Goal: Information Seeking & Learning: Learn about a topic

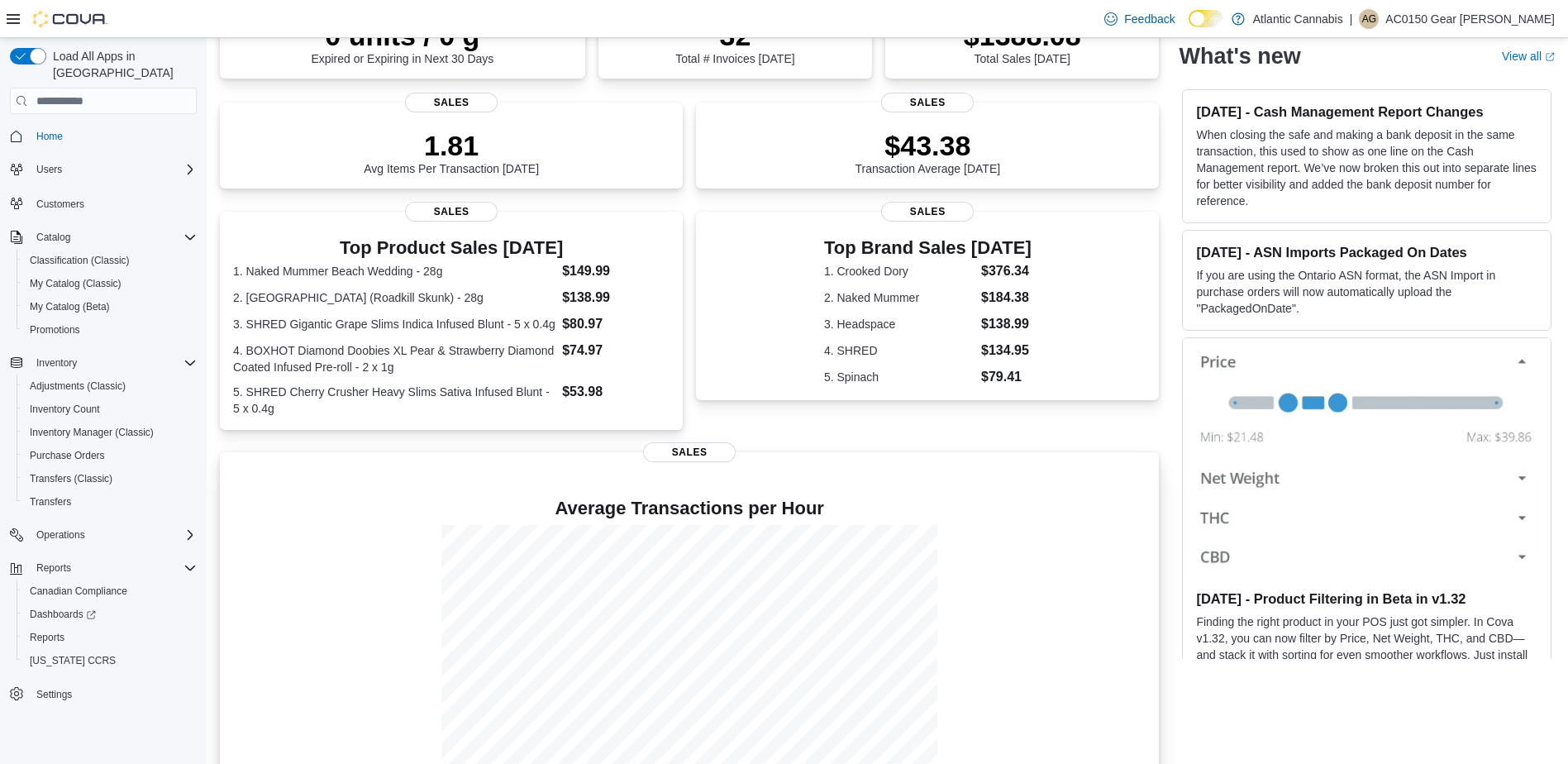
scroll to position [219, 0]
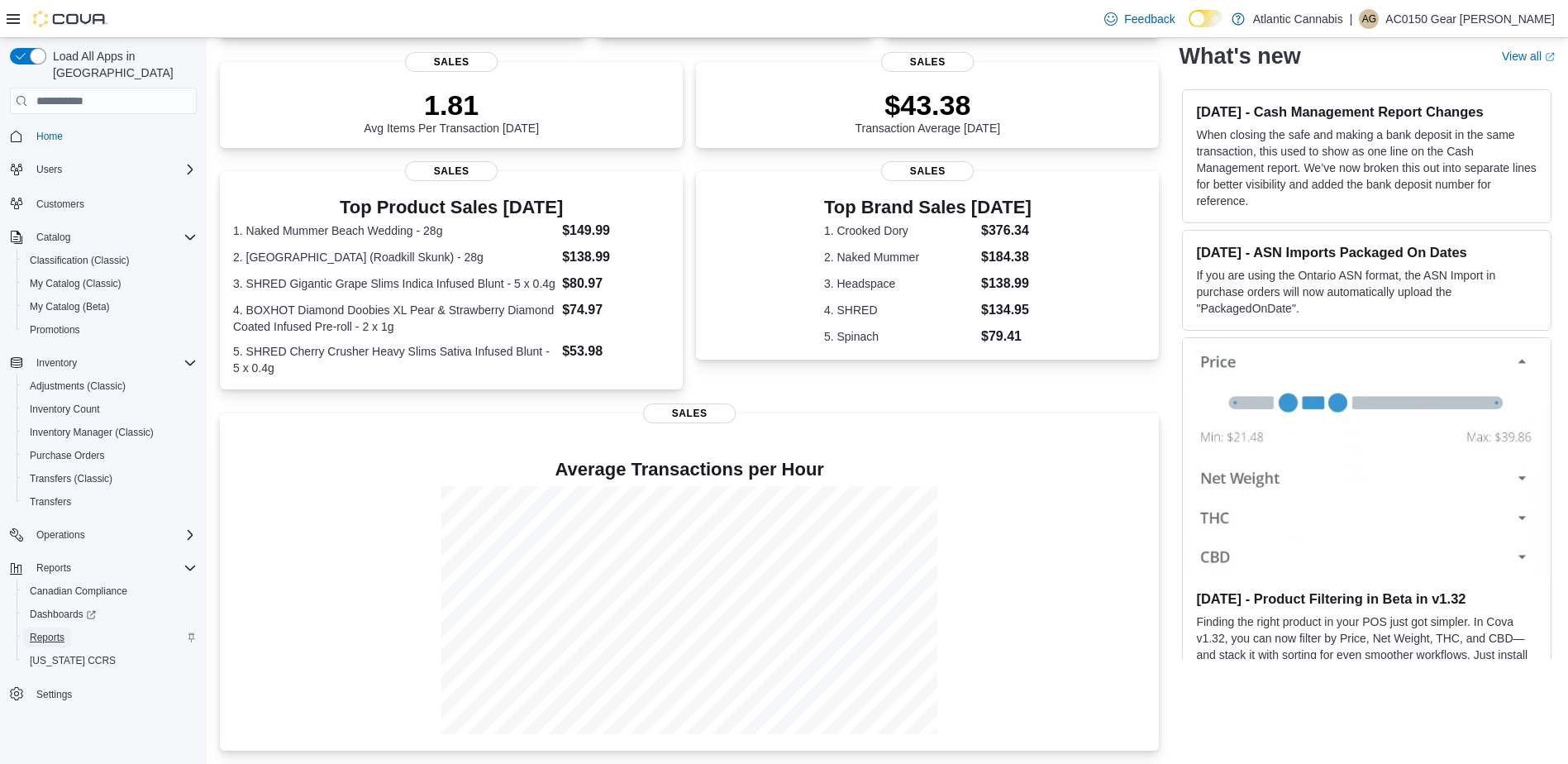
click at [59, 631] on span "Reports" at bounding box center [47, 638] width 35 height 14
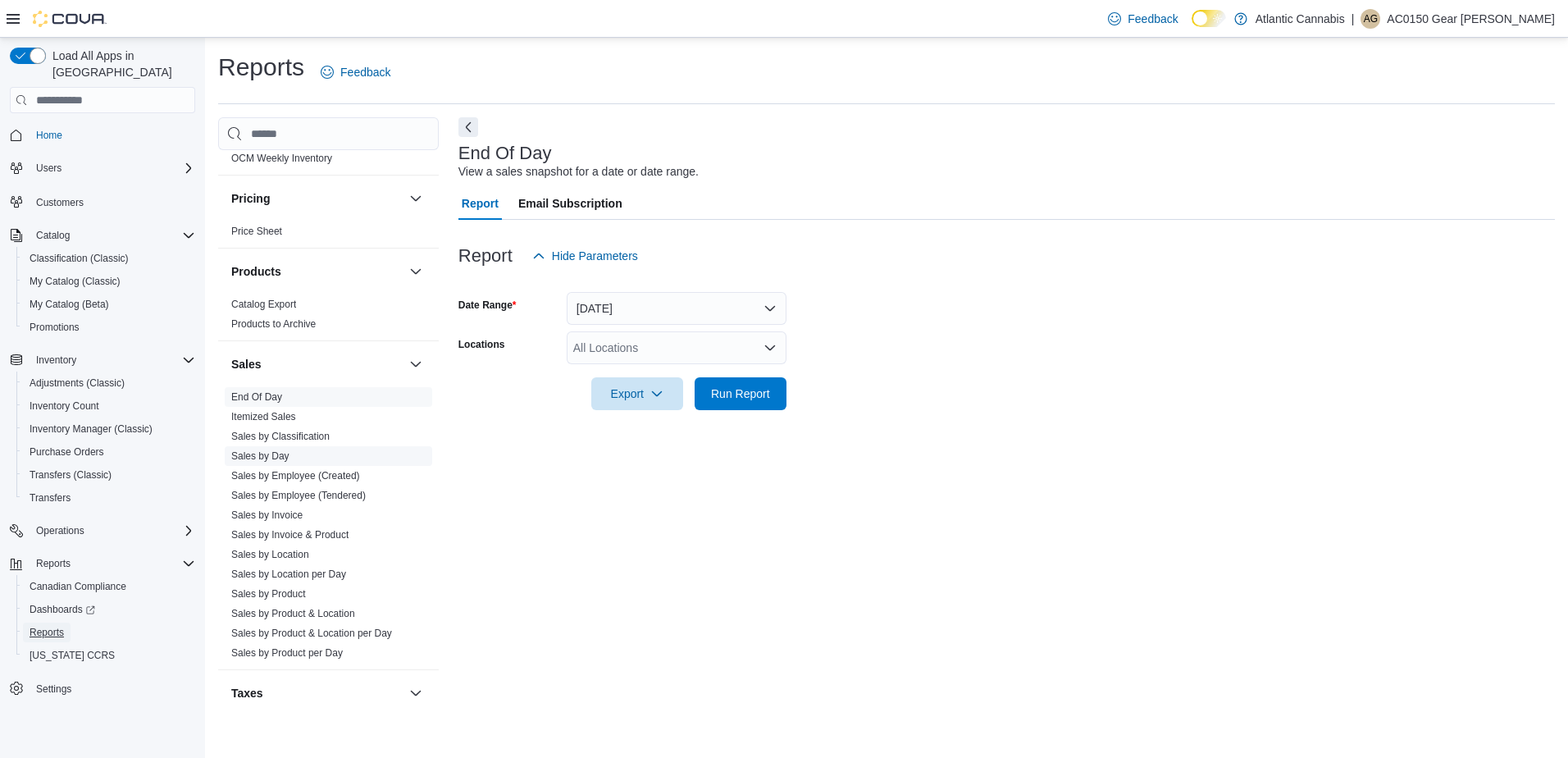
scroll to position [902, 0]
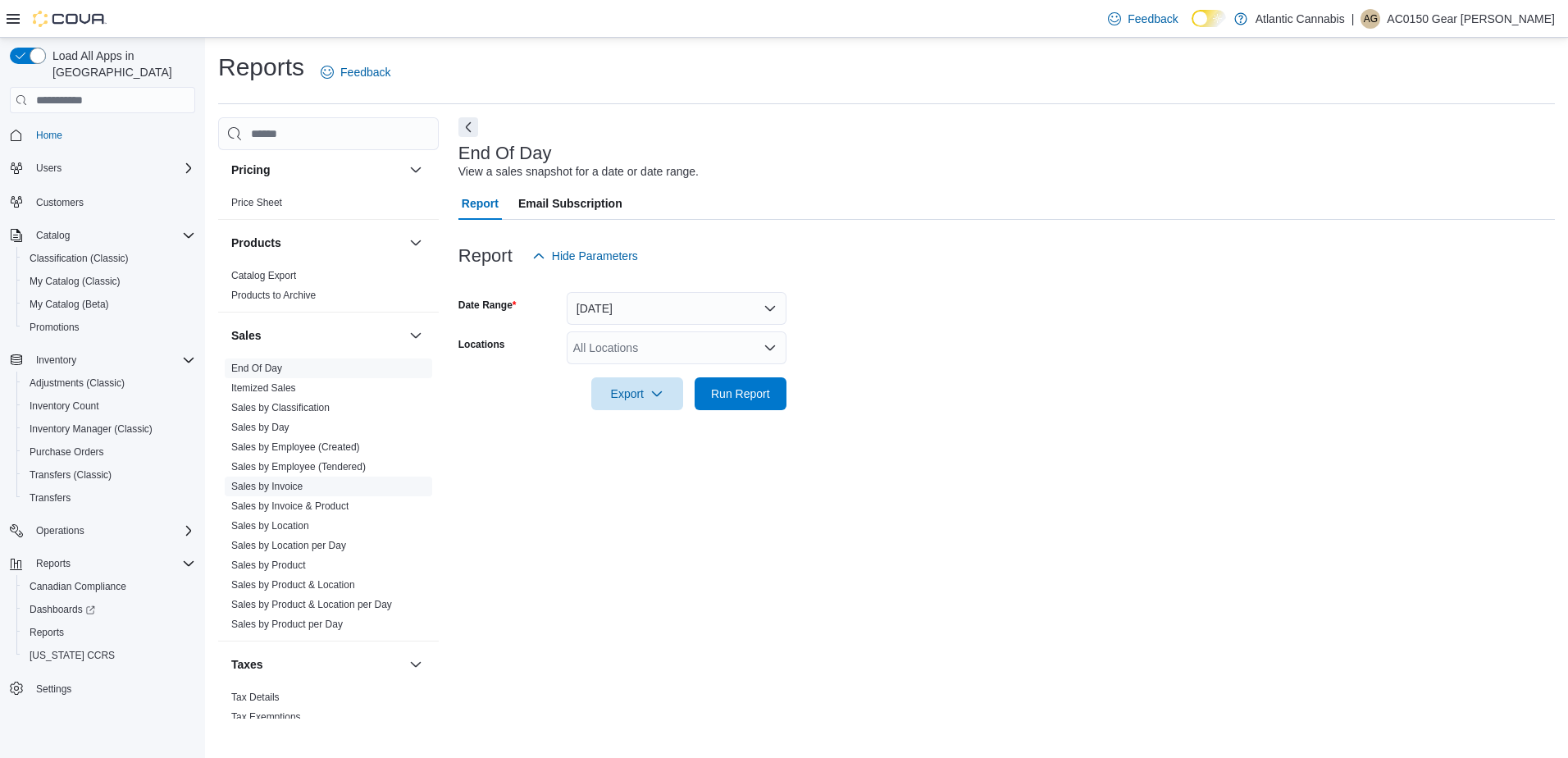
click at [281, 487] on link "Sales by Invoice" at bounding box center [266, 486] width 71 height 12
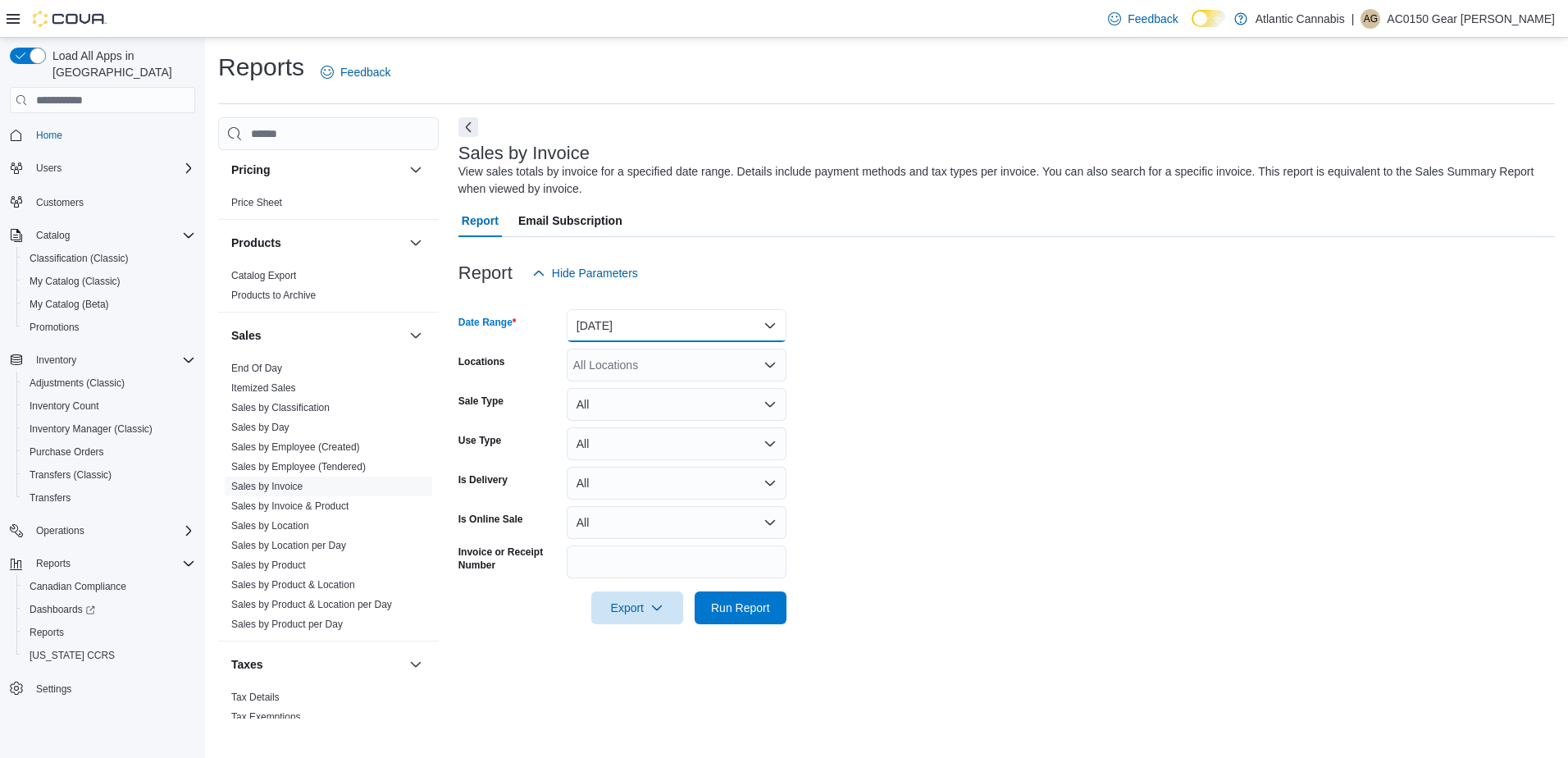
click at [643, 336] on button "Yesterday" at bounding box center [677, 326] width 220 height 32
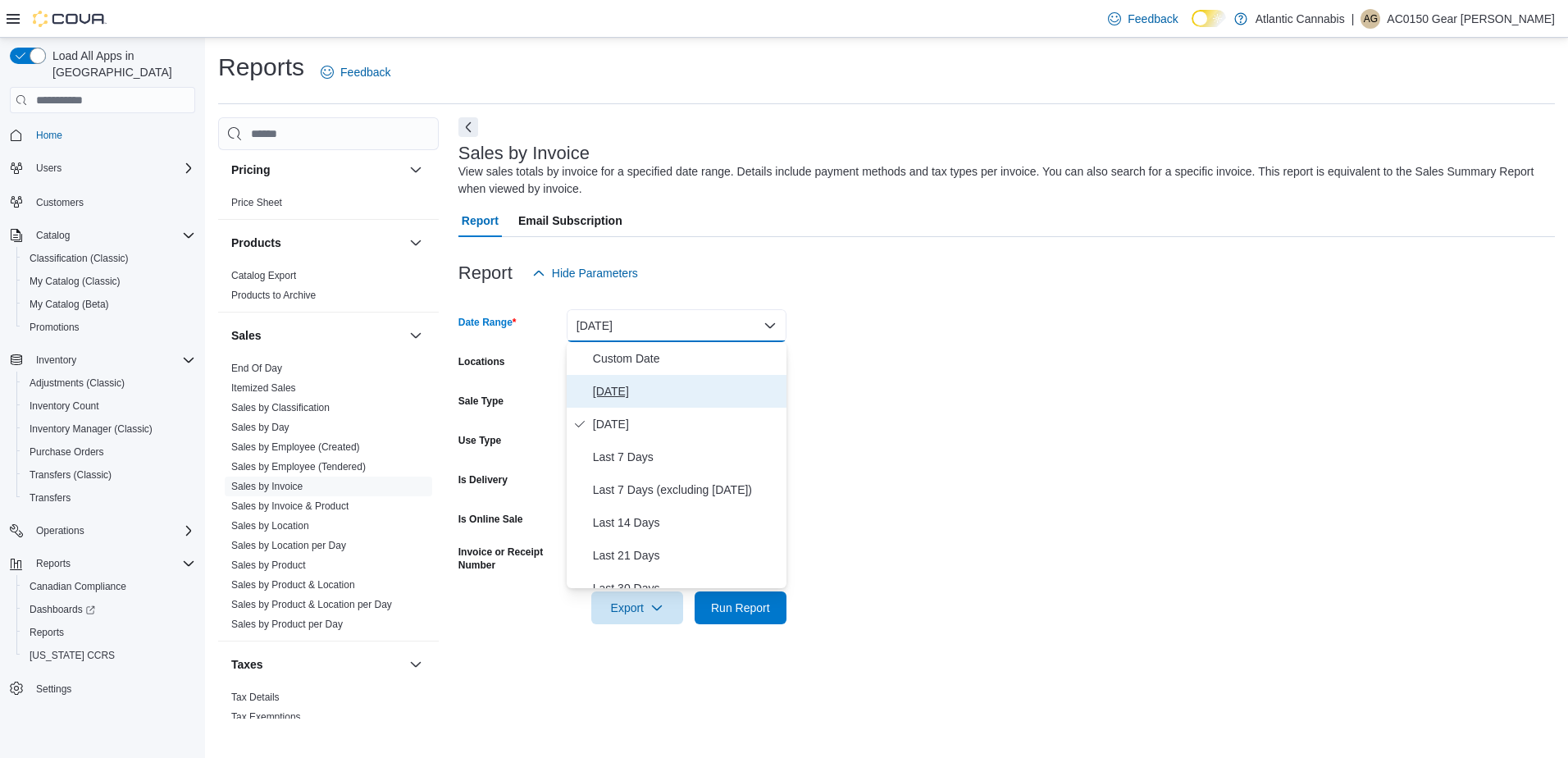
click at [631, 399] on span "Today" at bounding box center [686, 392] width 187 height 20
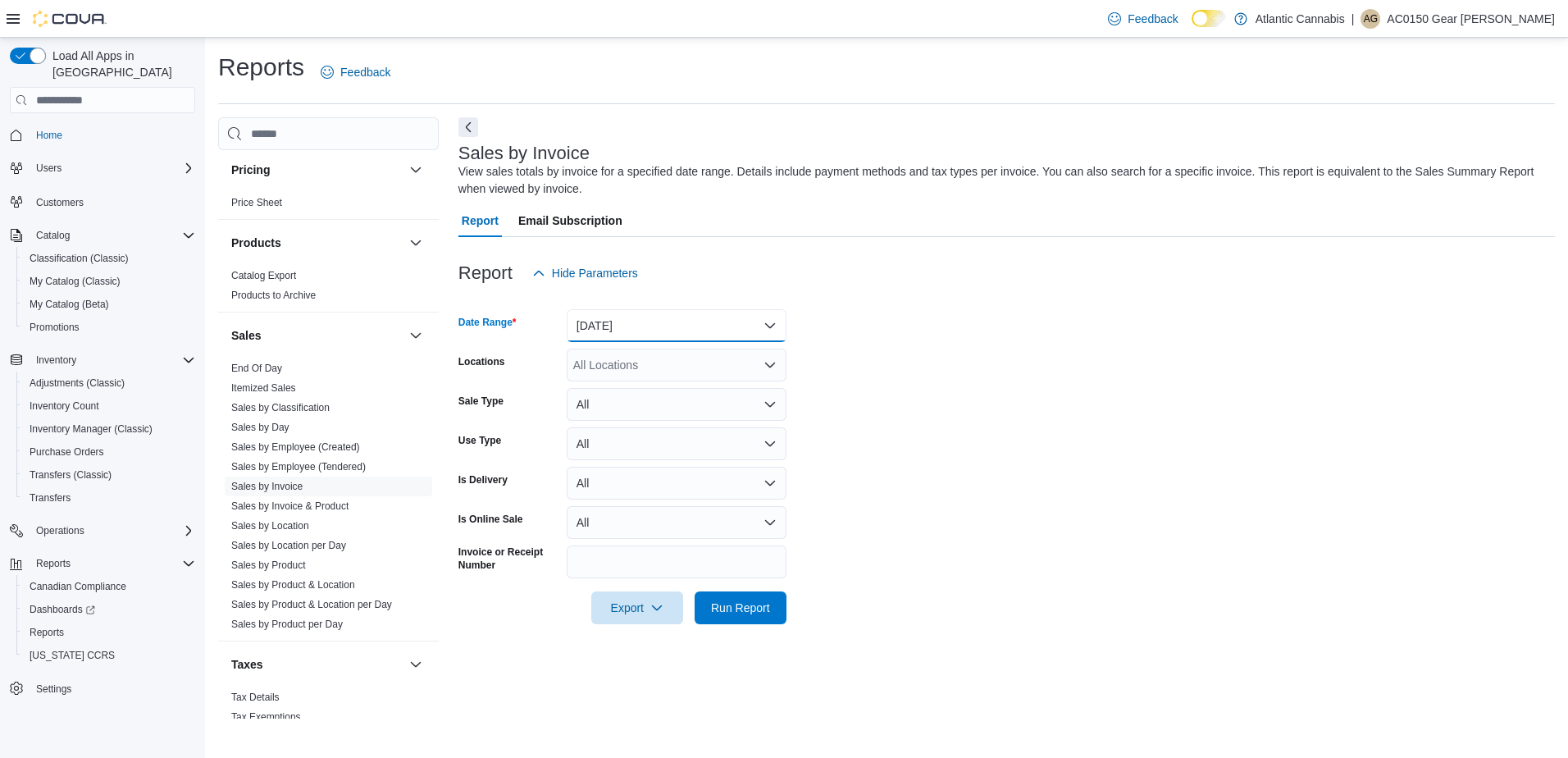
click at [623, 329] on button "Today" at bounding box center [677, 326] width 220 height 32
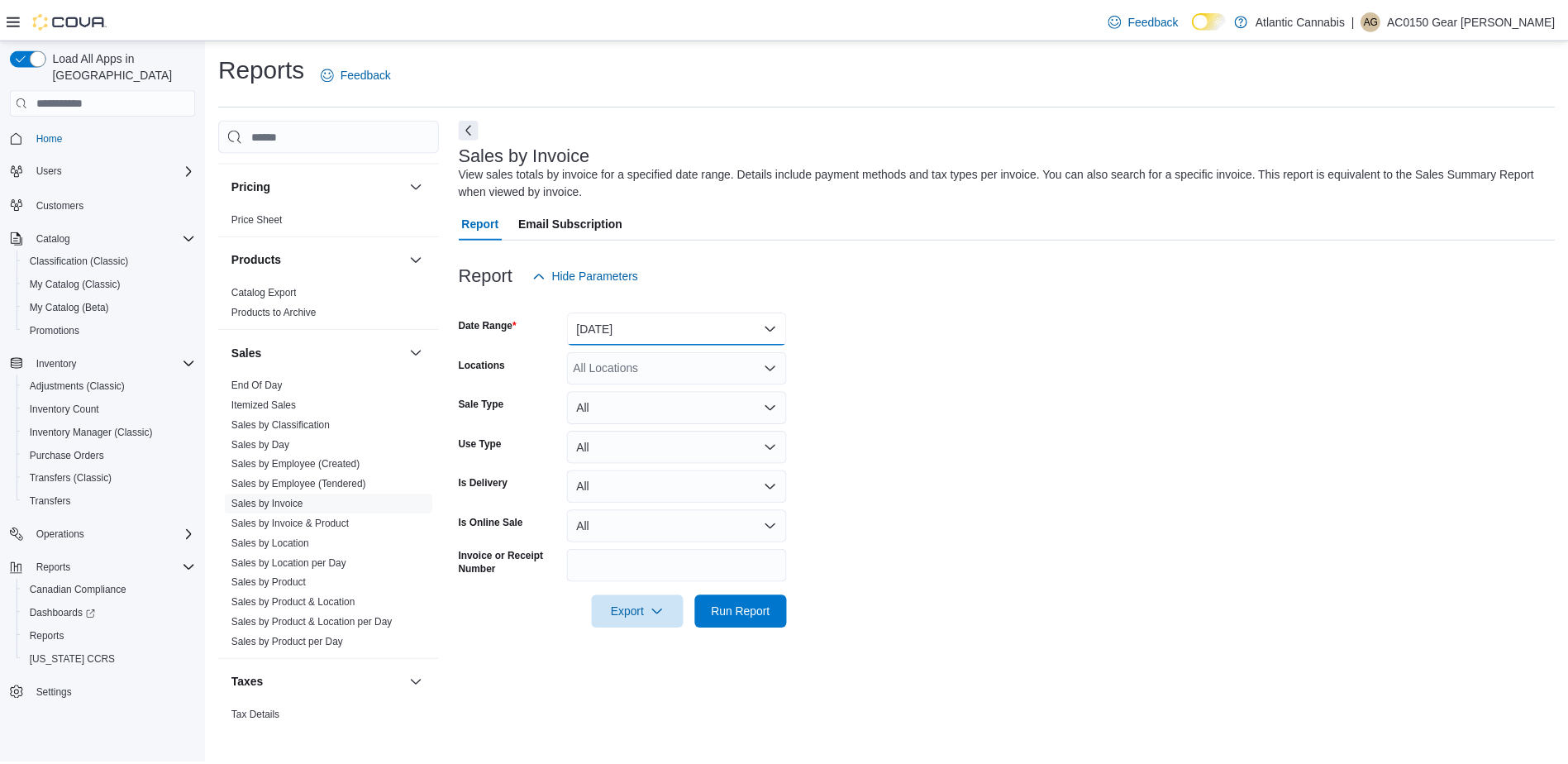
scroll to position [893, 0]
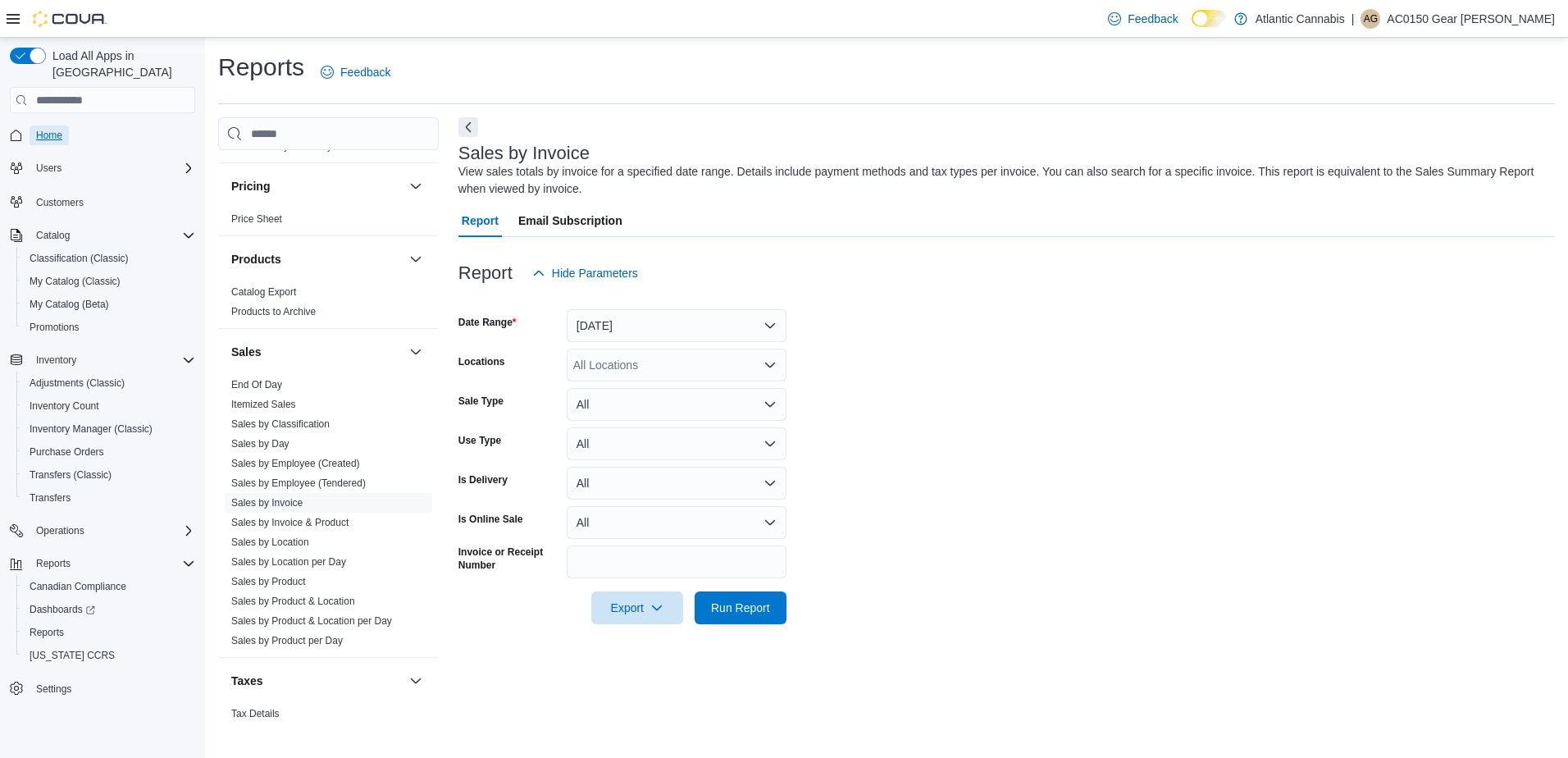
click at [44, 128] on span "Home" at bounding box center [49, 135] width 26 height 20
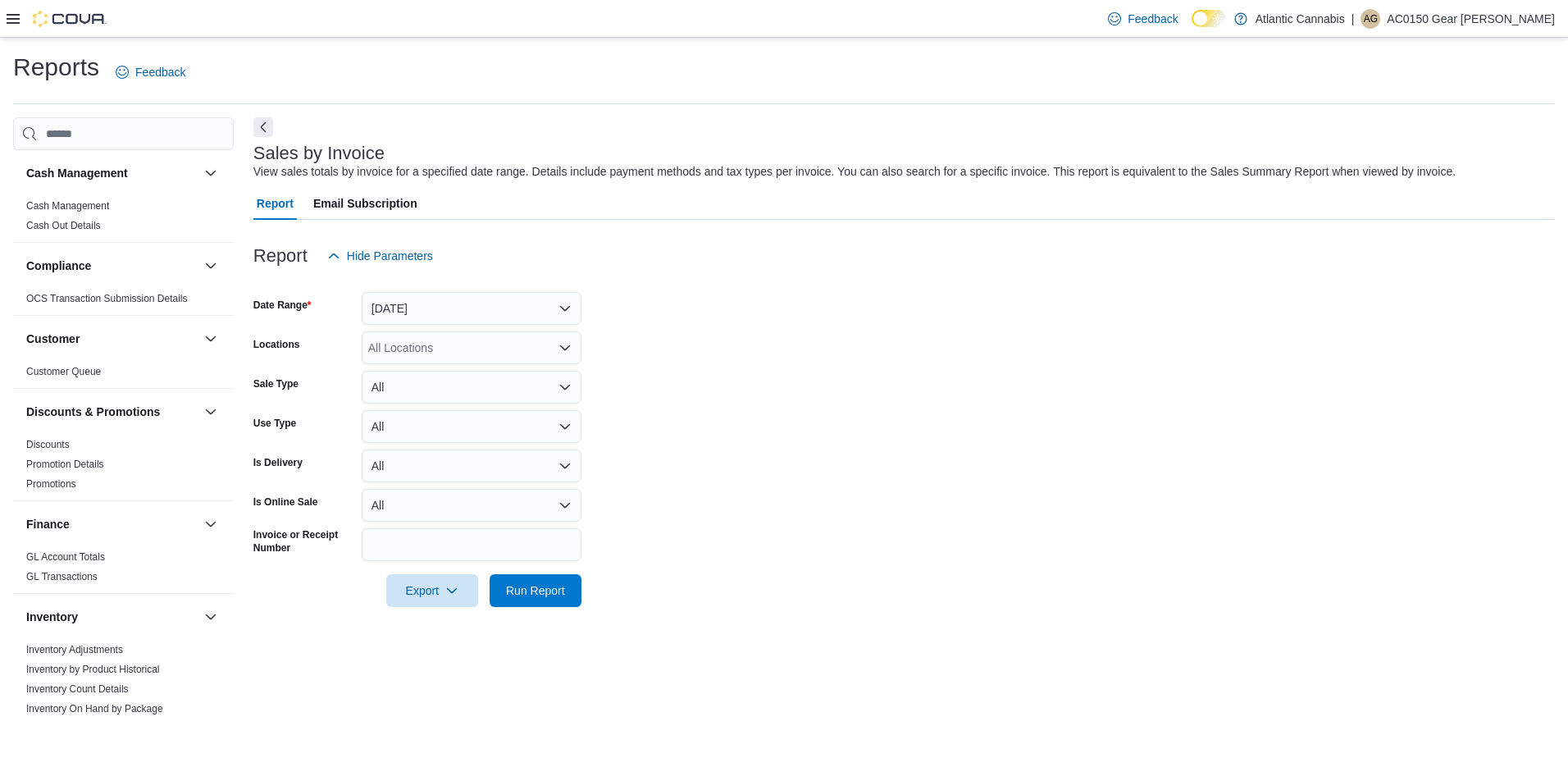
click at [11, 24] on icon at bounding box center [13, 19] width 14 height 14
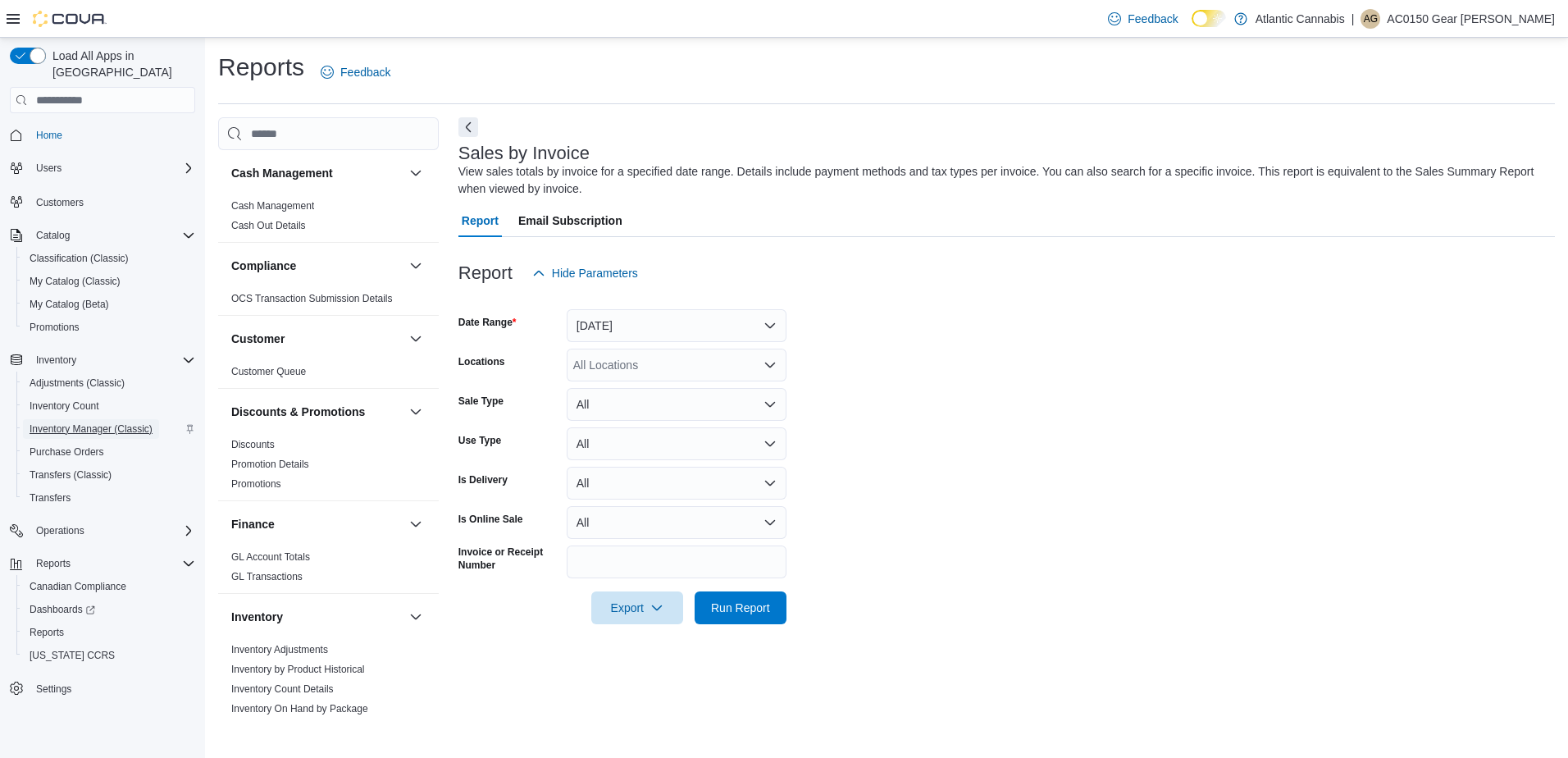
click at [65, 422] on span "Inventory Manager (Classic)" at bounding box center [91, 429] width 123 height 14
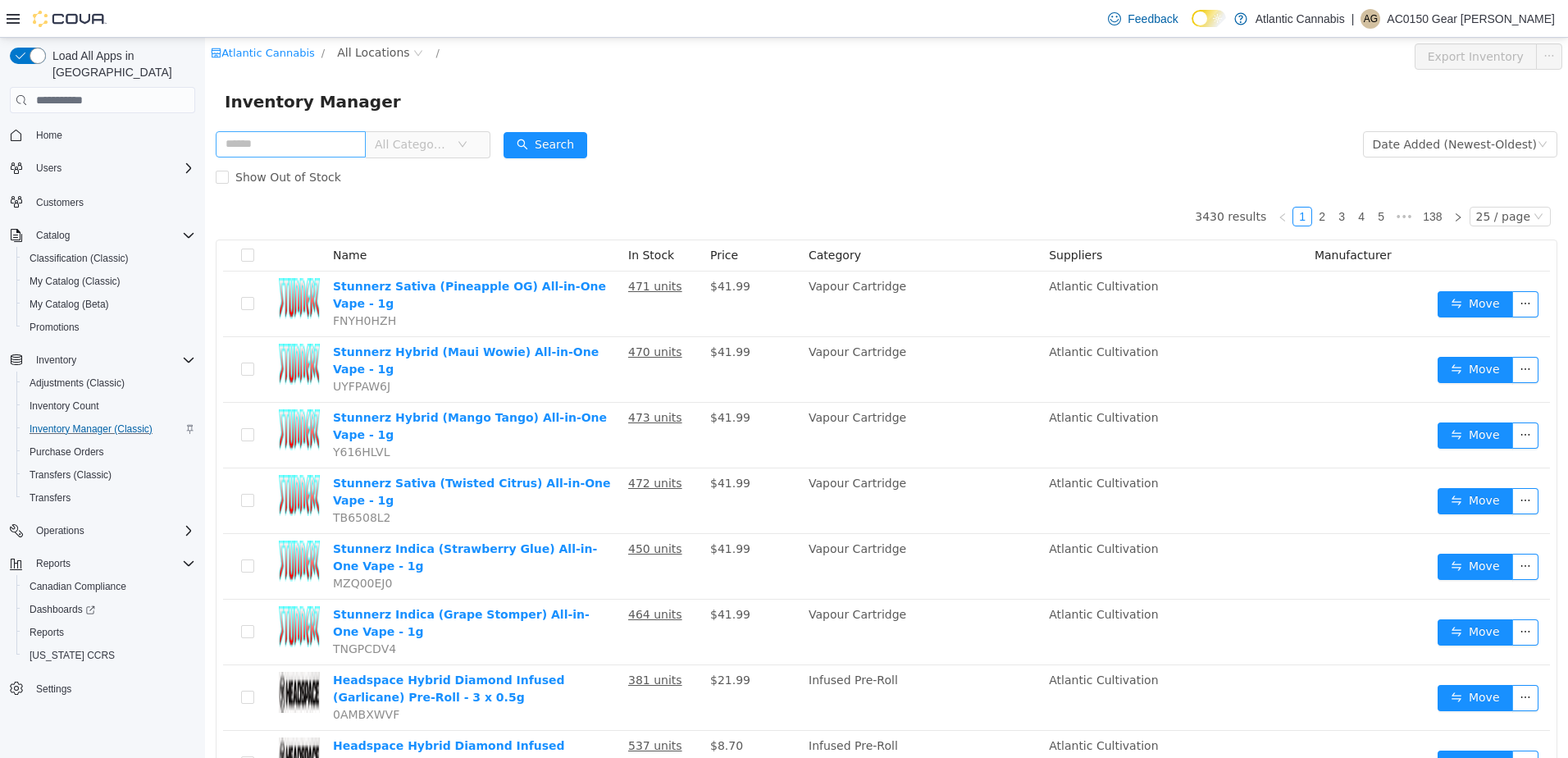
click at [317, 143] on input "text" at bounding box center [291, 143] width 150 height 26
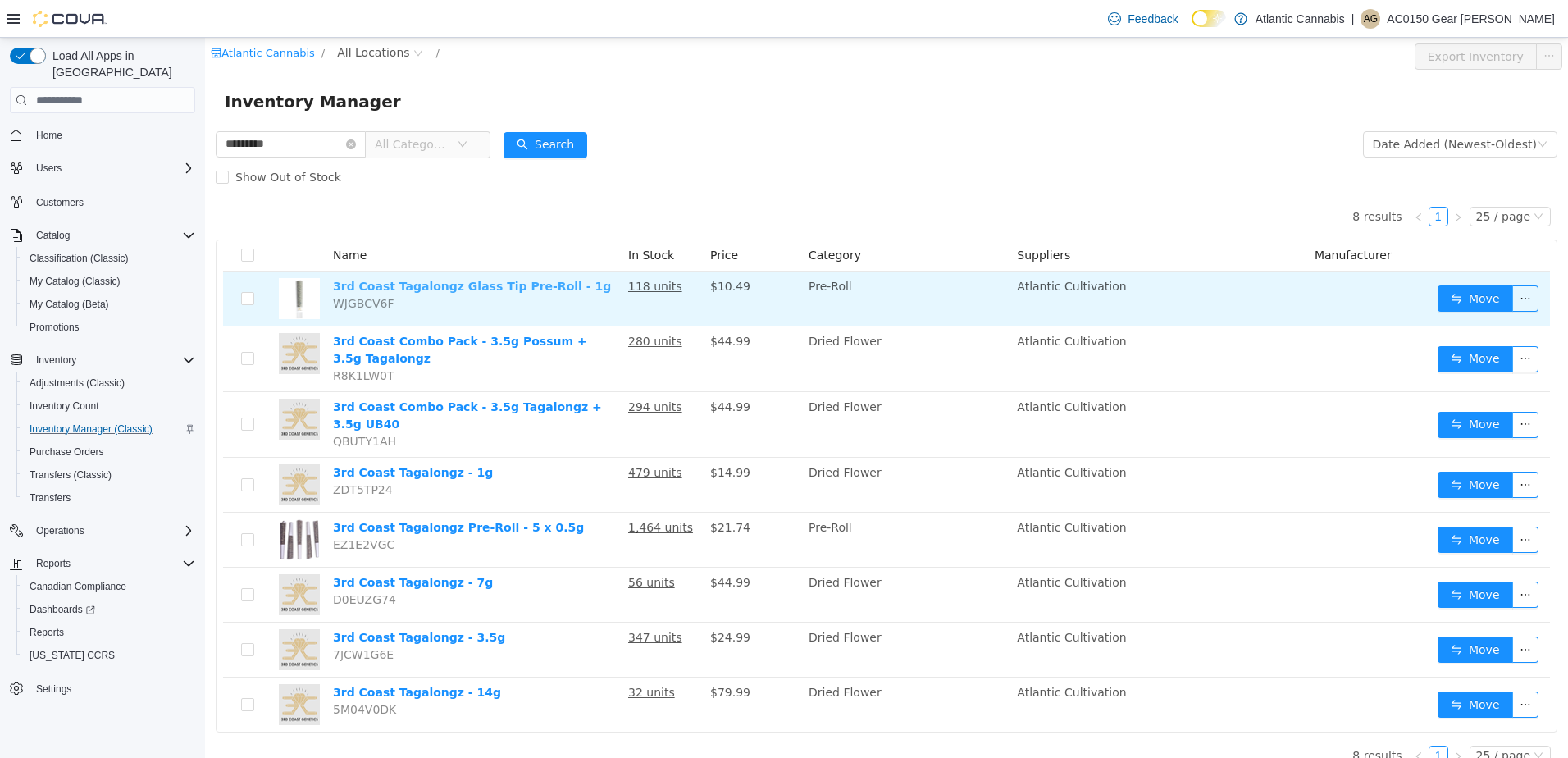
click at [464, 284] on link "3rd Coast Tagalongz Glass Tip Pre-Roll - 1g" at bounding box center [472, 286] width 278 height 14
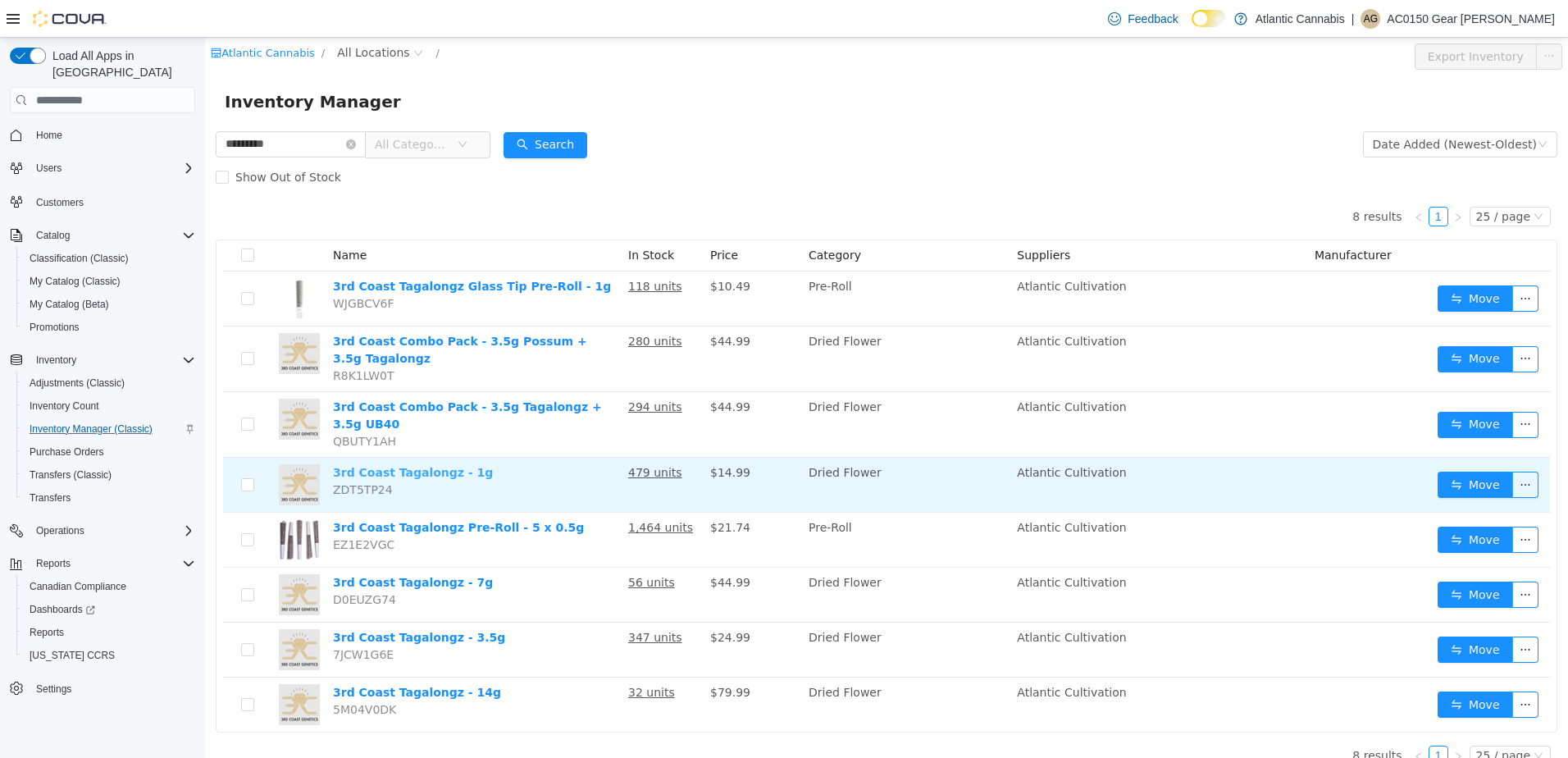
click at [443, 466] on link "3rd Coast Tagalongz - 1g" at bounding box center [412, 472] width 160 height 14
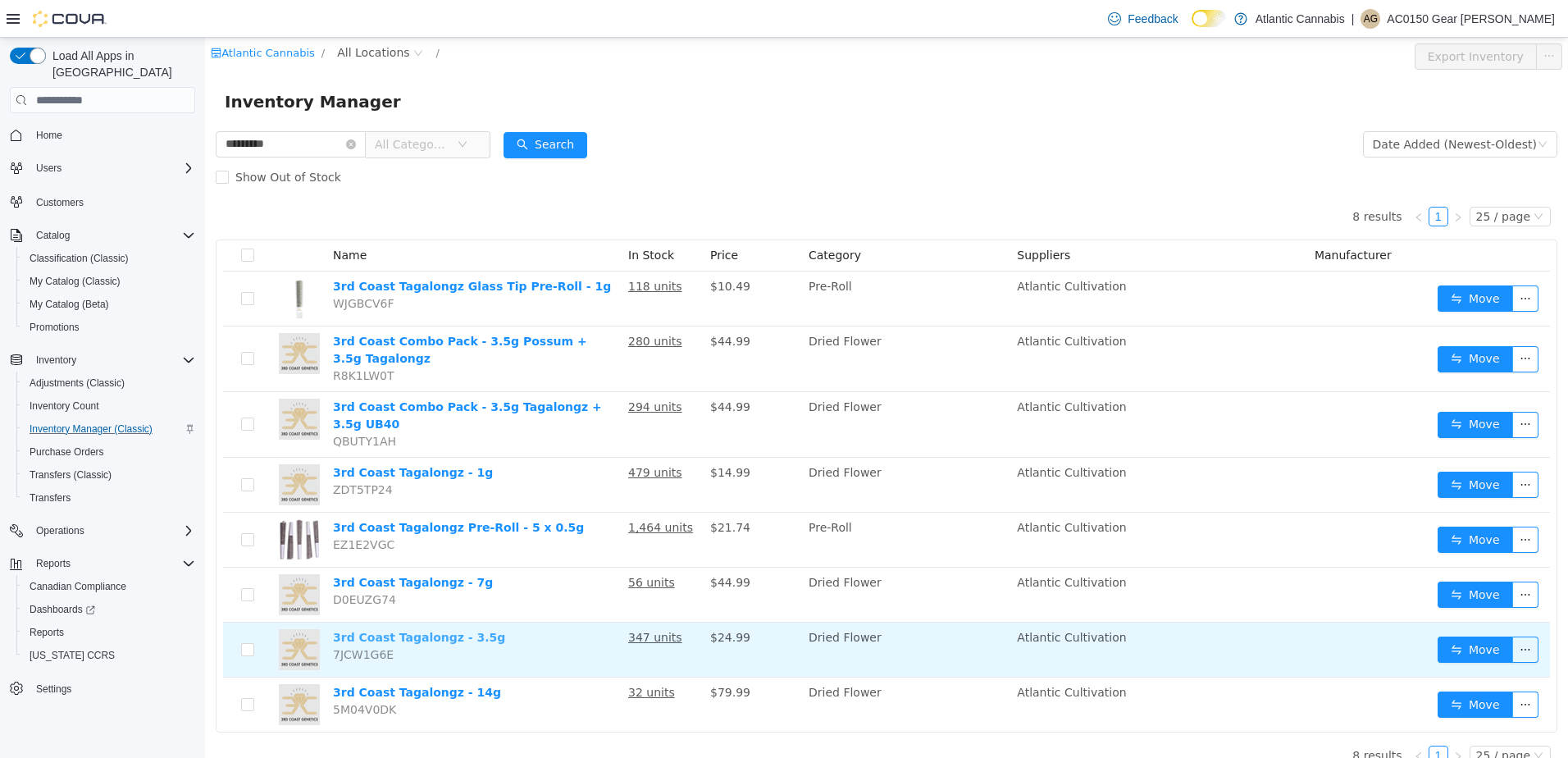
click at [451, 635] on link "3rd Coast Tagalongz - 3.5g" at bounding box center [419, 637] width 172 height 14
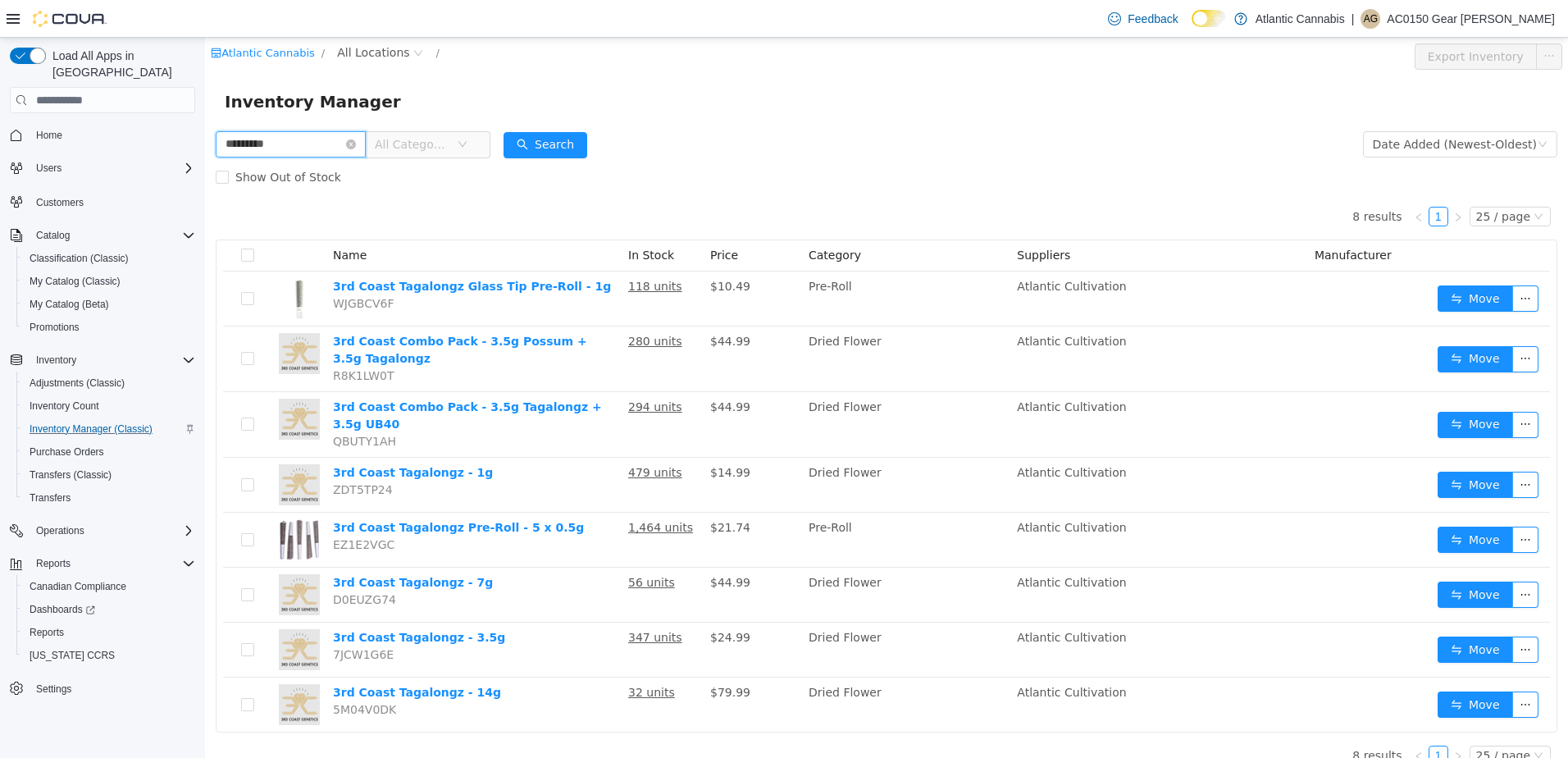
drag, startPoint x: 330, startPoint y: 137, endPoint x: -4, endPoint y: 113, distance: 334.9
click at [205, 113] on html "Atlantic Cannabis / All Locations / Export Inventory Inventory Manager ********…" at bounding box center [886, 398] width 1363 height 720
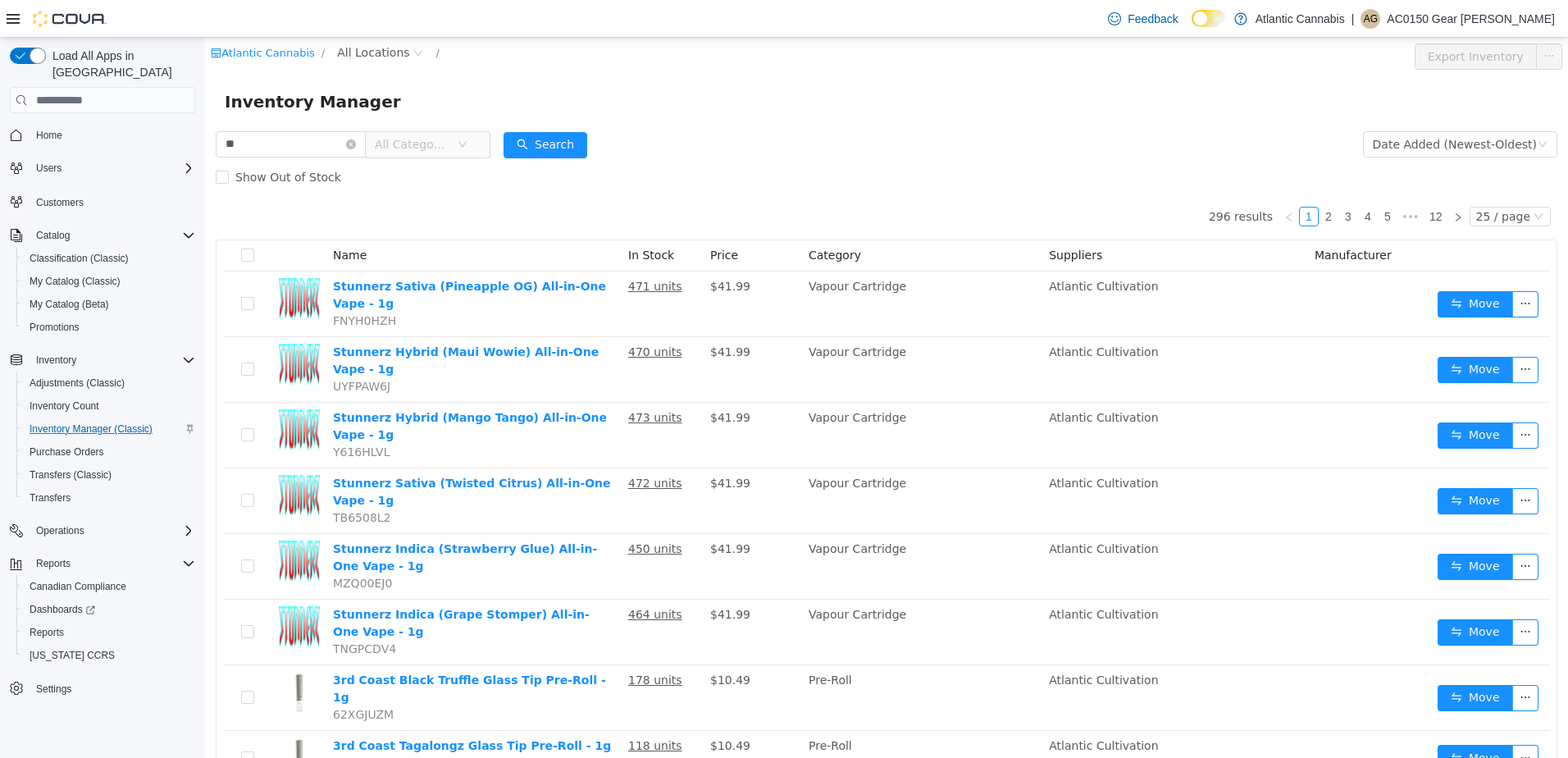
click at [477, 145] on span "All Categories" at bounding box center [420, 143] width 113 height 26
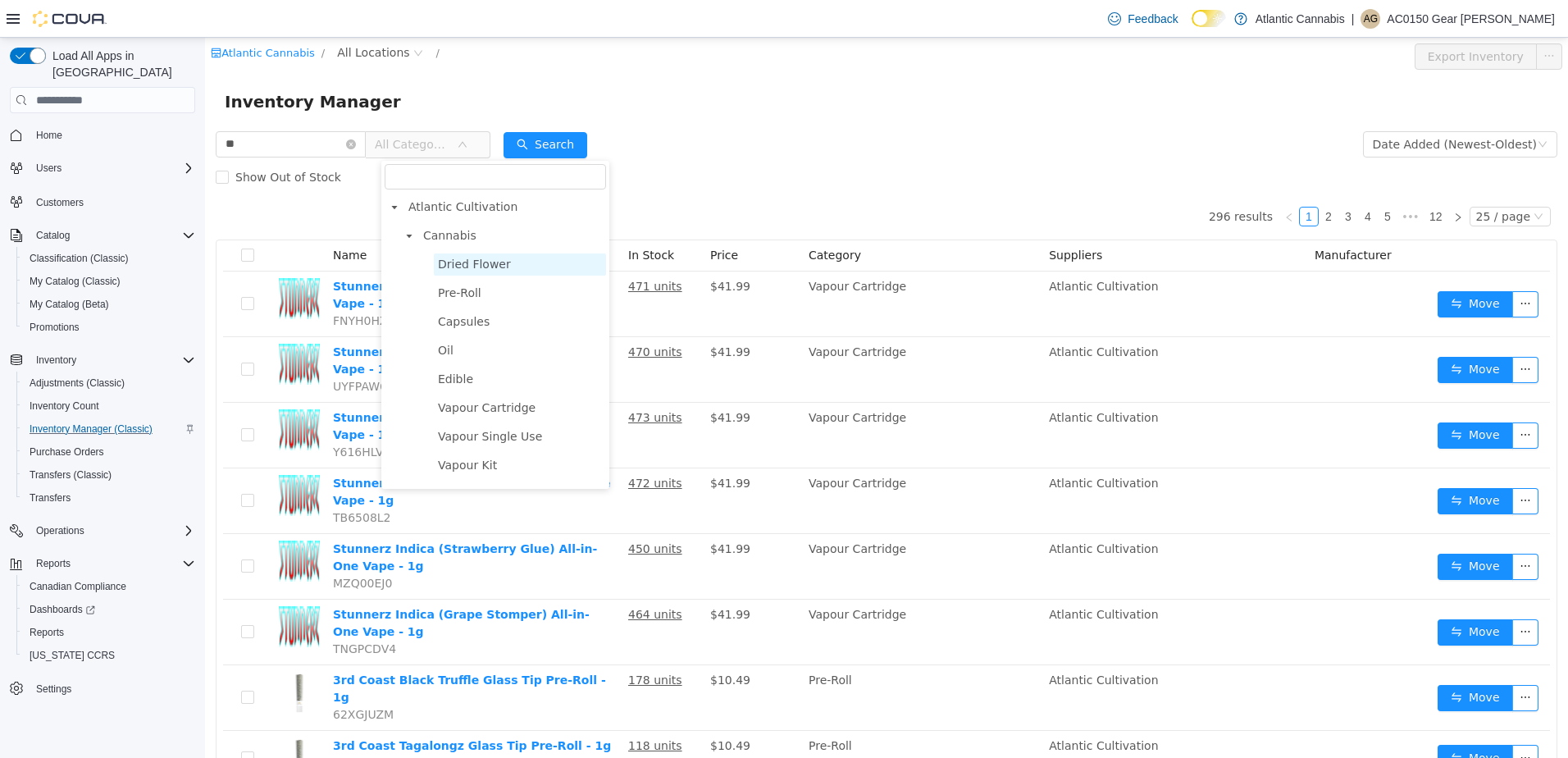
click at [467, 273] on span "Dried Flower" at bounding box center [520, 264] width 172 height 23
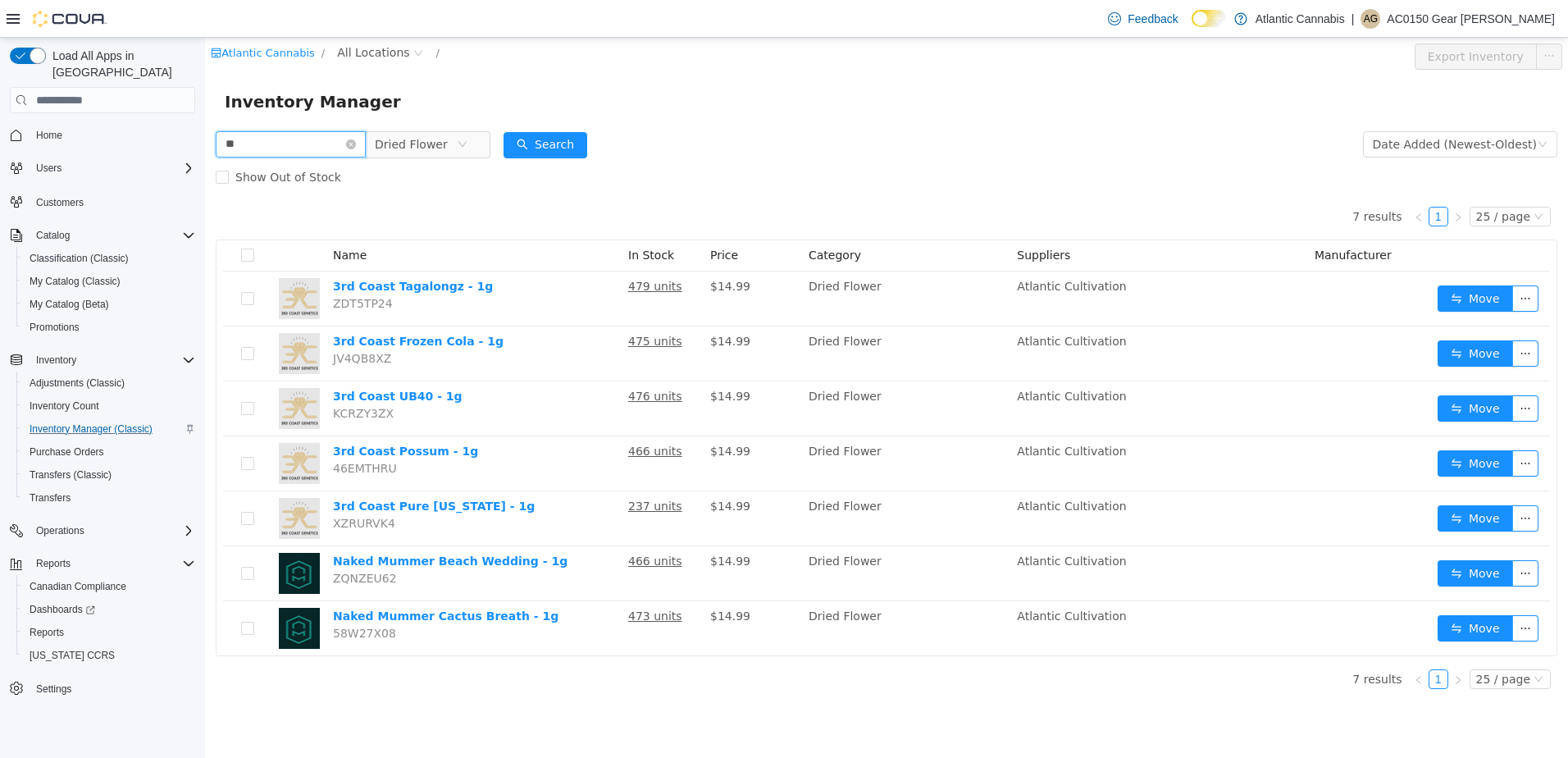
drag, startPoint x: 312, startPoint y: 145, endPoint x: 47, endPoint y: 131, distance: 265.4
click at [205, 131] on html "Atlantic Cannabis / All Locations / Export Inventory Inventory Manager ** Dried…" at bounding box center [886, 398] width 1363 height 720
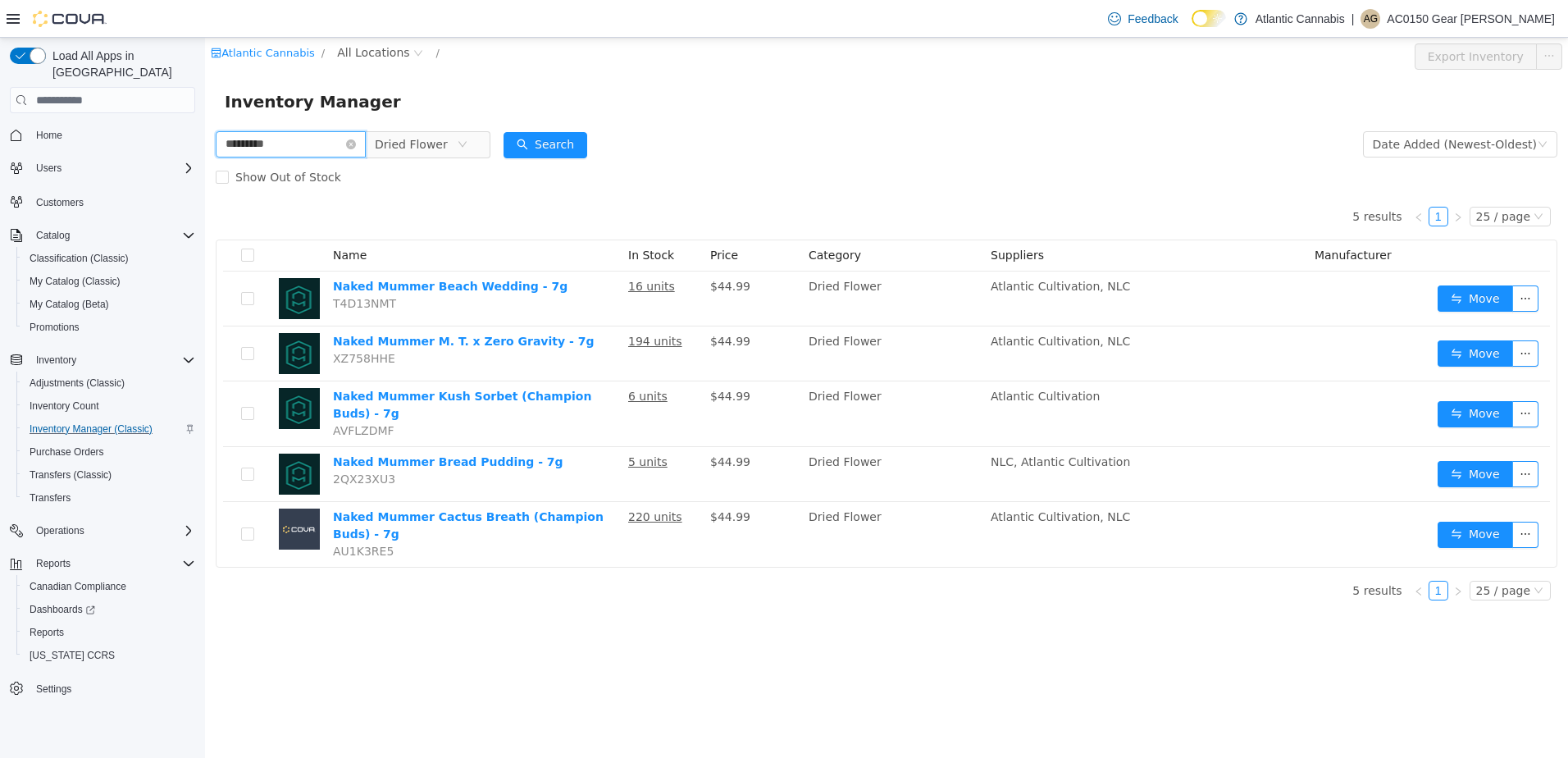
drag, startPoint x: 234, startPoint y: 132, endPoint x: 129, endPoint y: 133, distance: 105.0
click at [205, 133] on html "Atlantic Cannabis / All Locations / Export Inventory Inventory Manager ********…" at bounding box center [886, 398] width 1363 height 720
type input "**********"
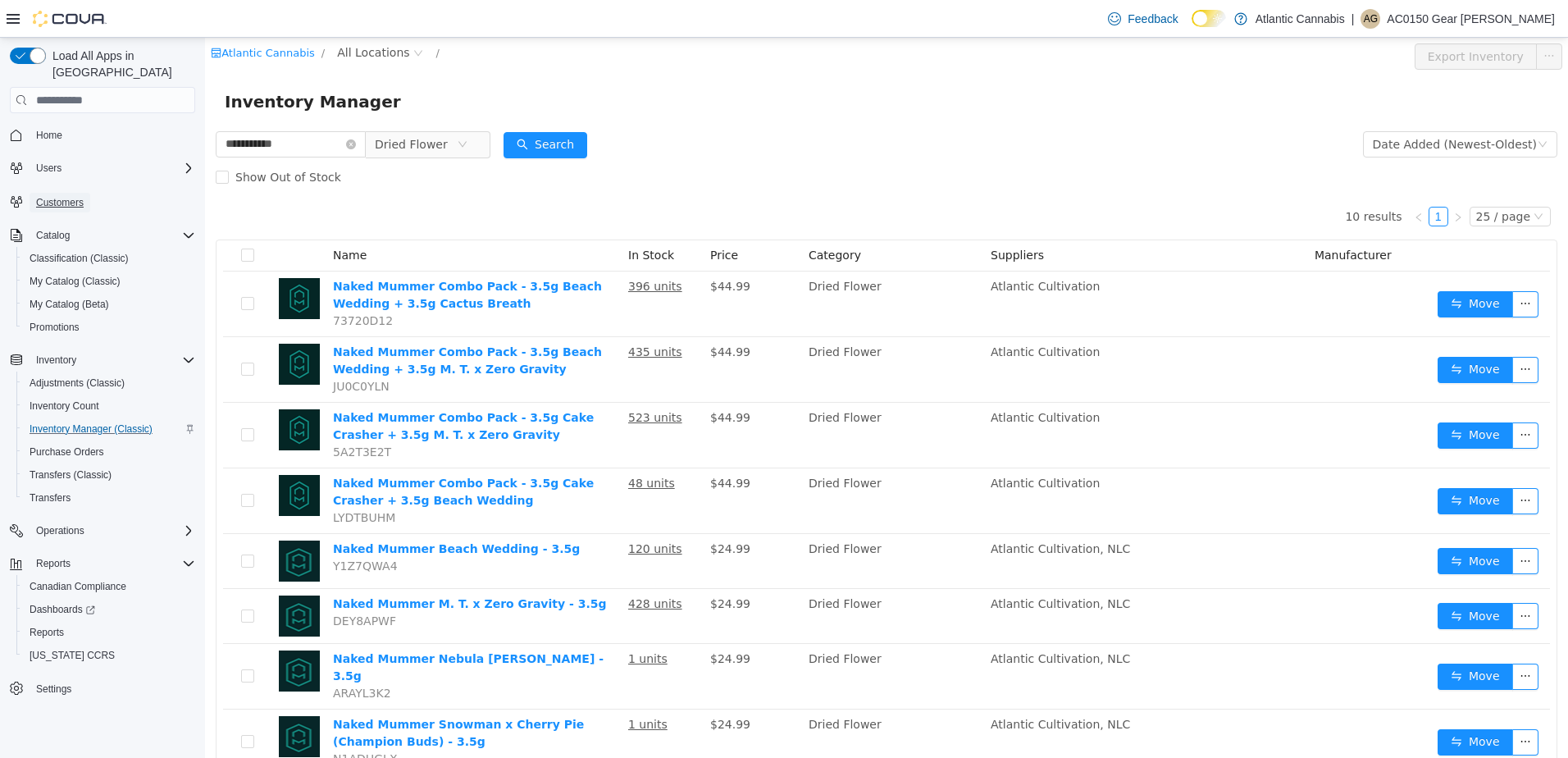
click at [58, 196] on span "Customers" at bounding box center [60, 202] width 48 height 14
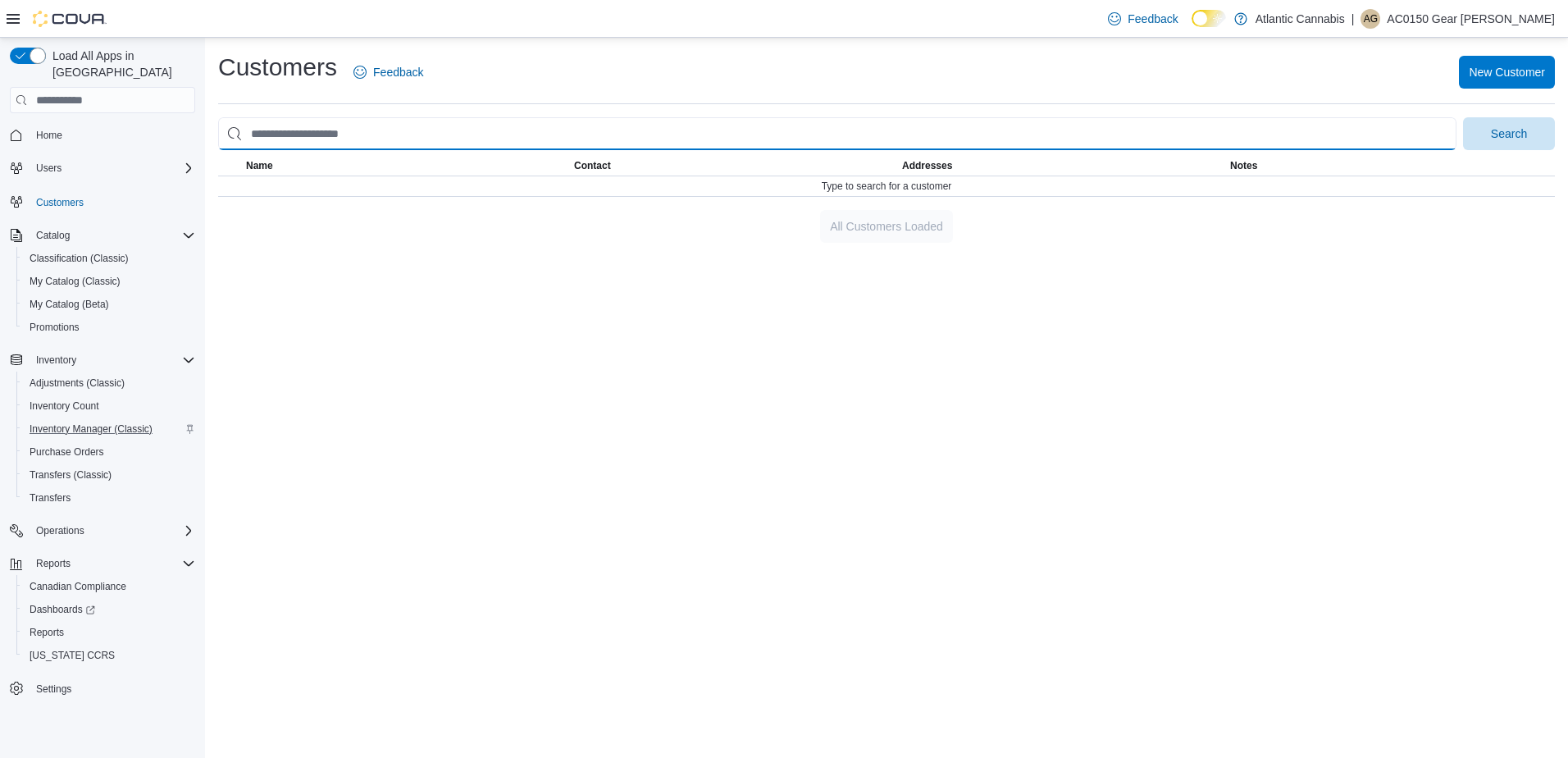
click at [389, 140] on input "search" at bounding box center [837, 134] width 1239 height 32
type input "*"
type input "*******"
click at [1463, 117] on button "Search" at bounding box center [1509, 134] width 92 height 32
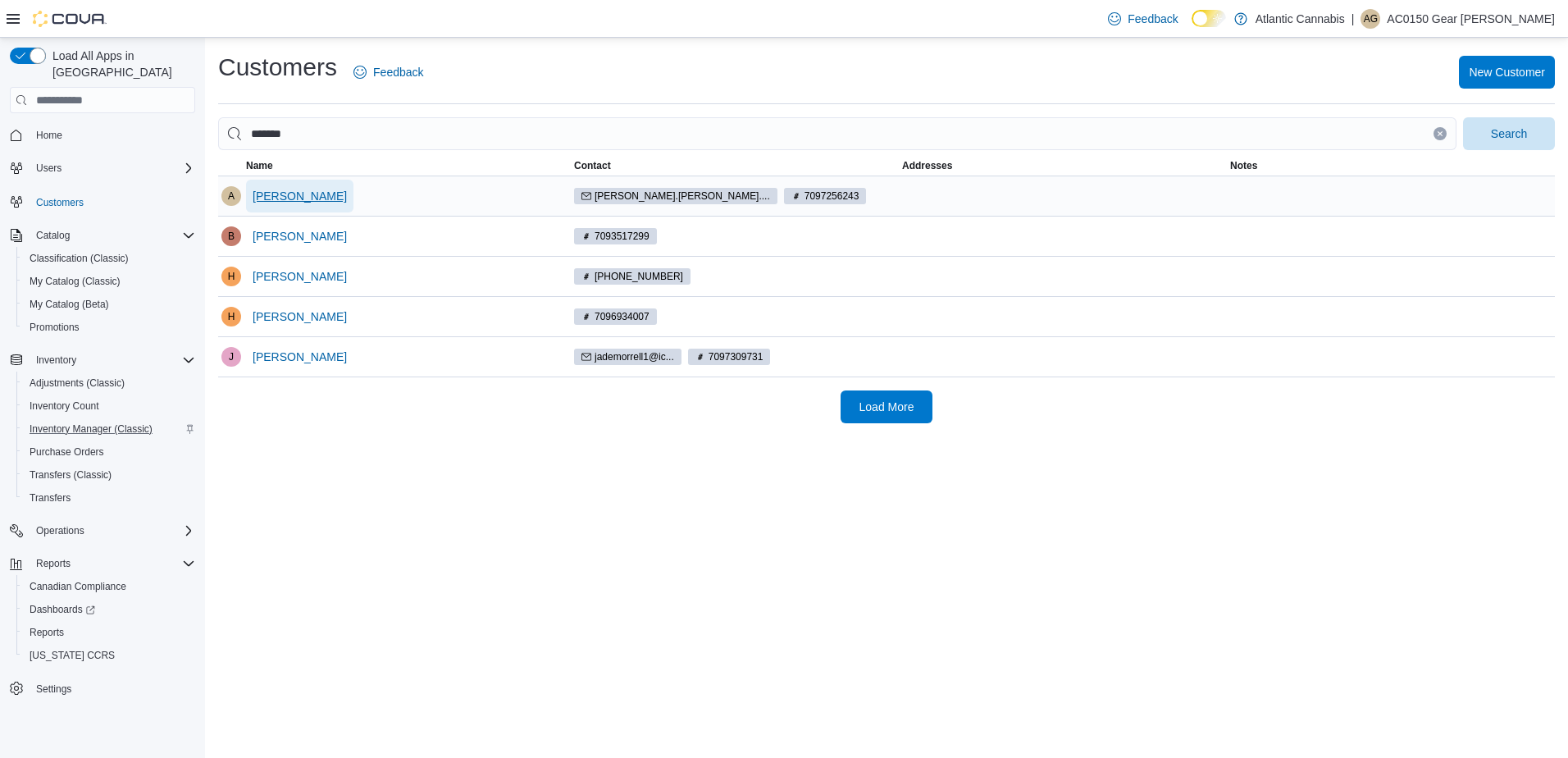
click at [303, 195] on span "Ashley Morrell" at bounding box center [300, 196] width 95 height 16
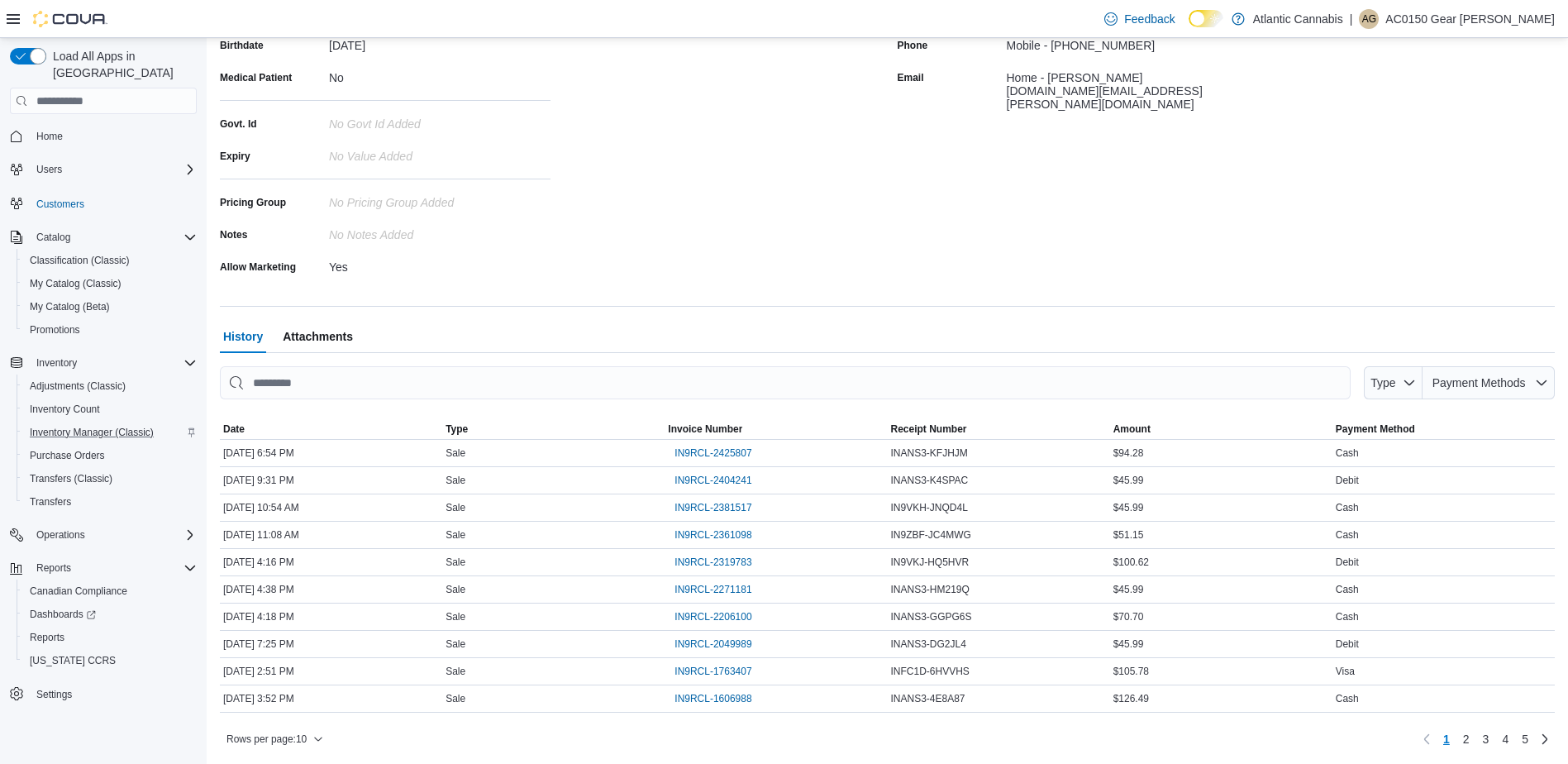
scroll to position [275, 0]
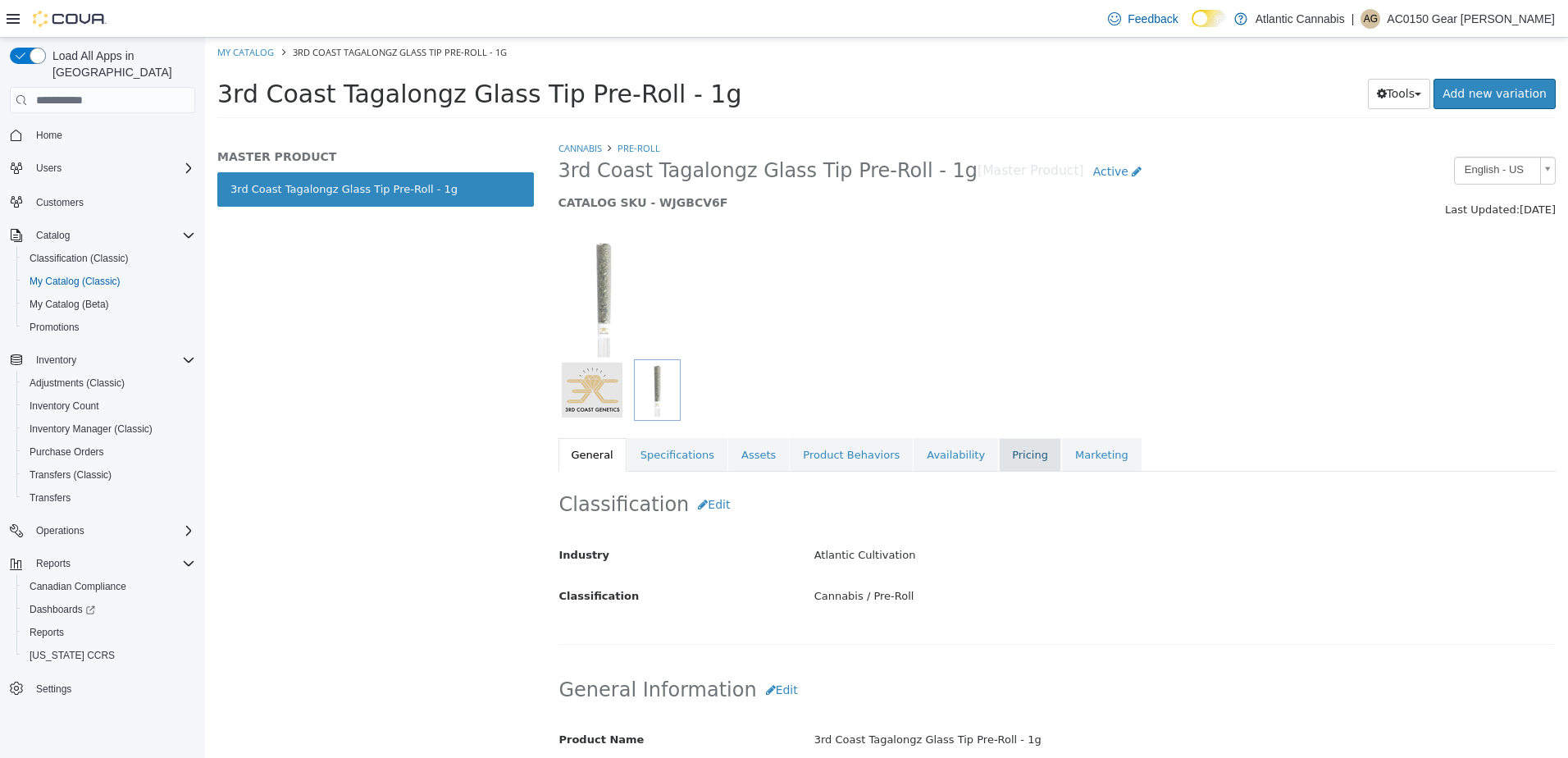
drag, startPoint x: 973, startPoint y: 458, endPoint x: 761, endPoint y: 130, distance: 390.5
click at [999, 457] on link "Pricing" at bounding box center [1029, 455] width 62 height 34
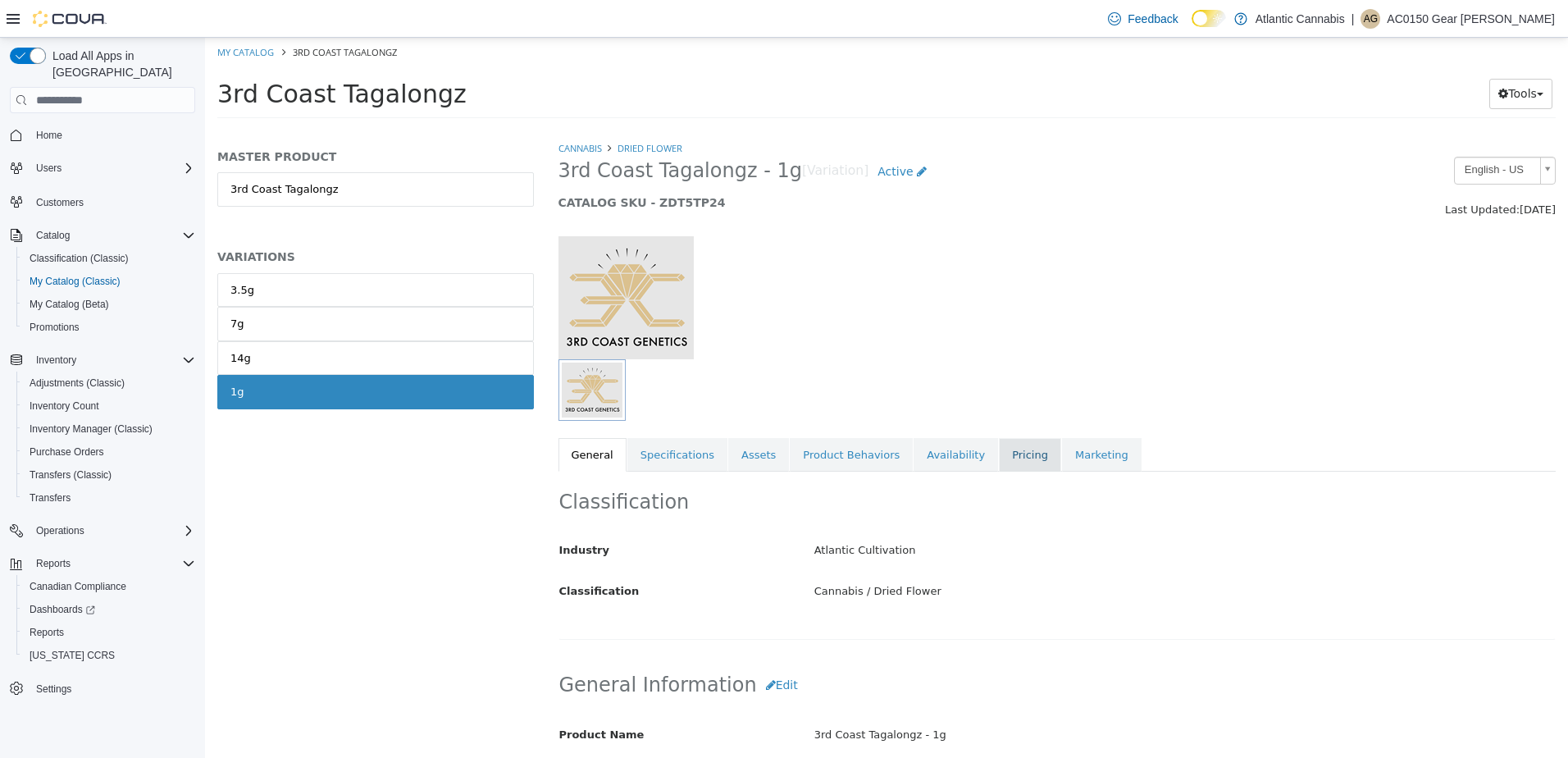
click at [1006, 464] on link "Pricing" at bounding box center [1029, 455] width 62 height 34
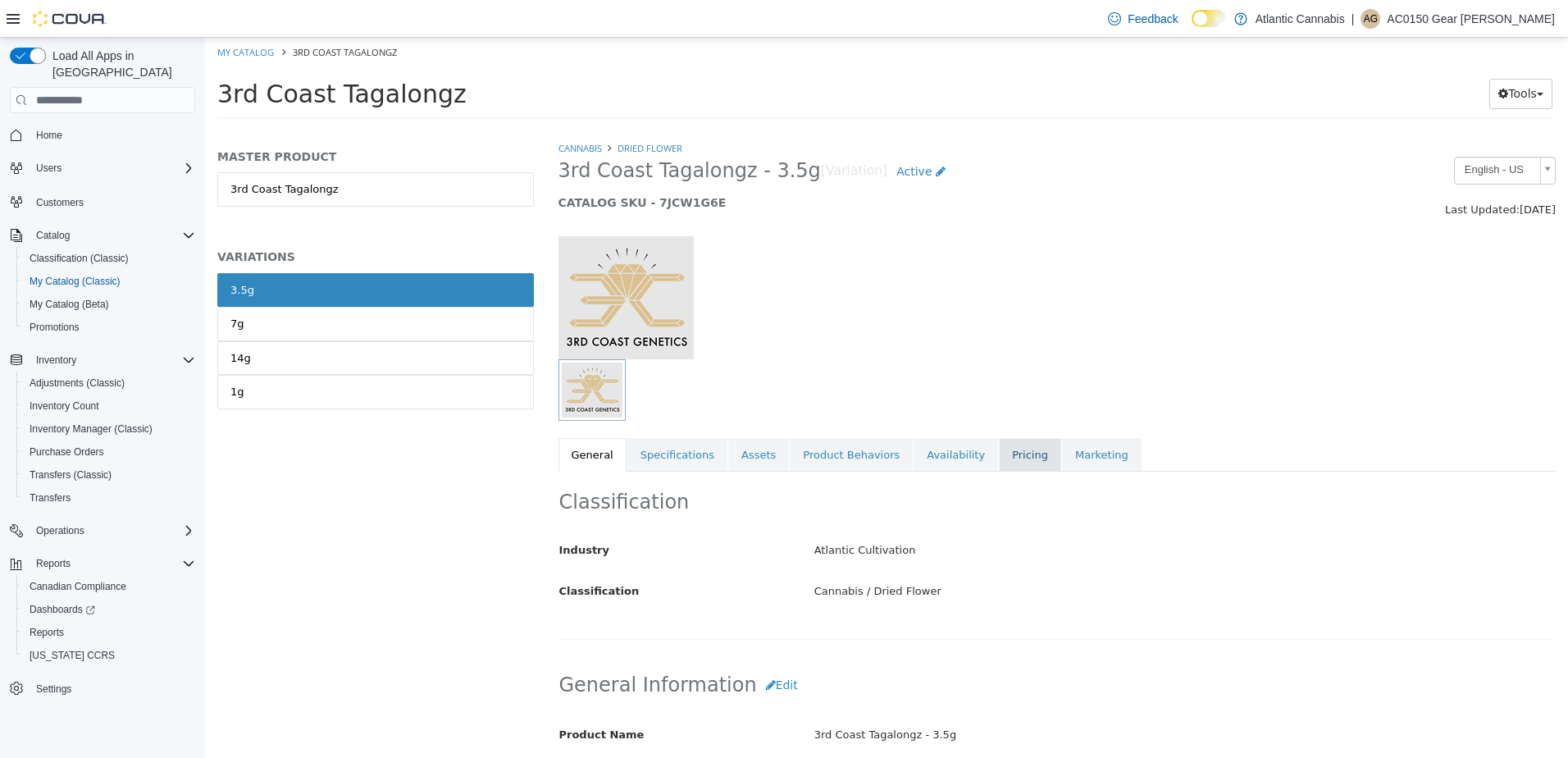
click at [999, 454] on link "Pricing" at bounding box center [1029, 455] width 62 height 34
